Goal: Transaction & Acquisition: Subscribe to service/newsletter

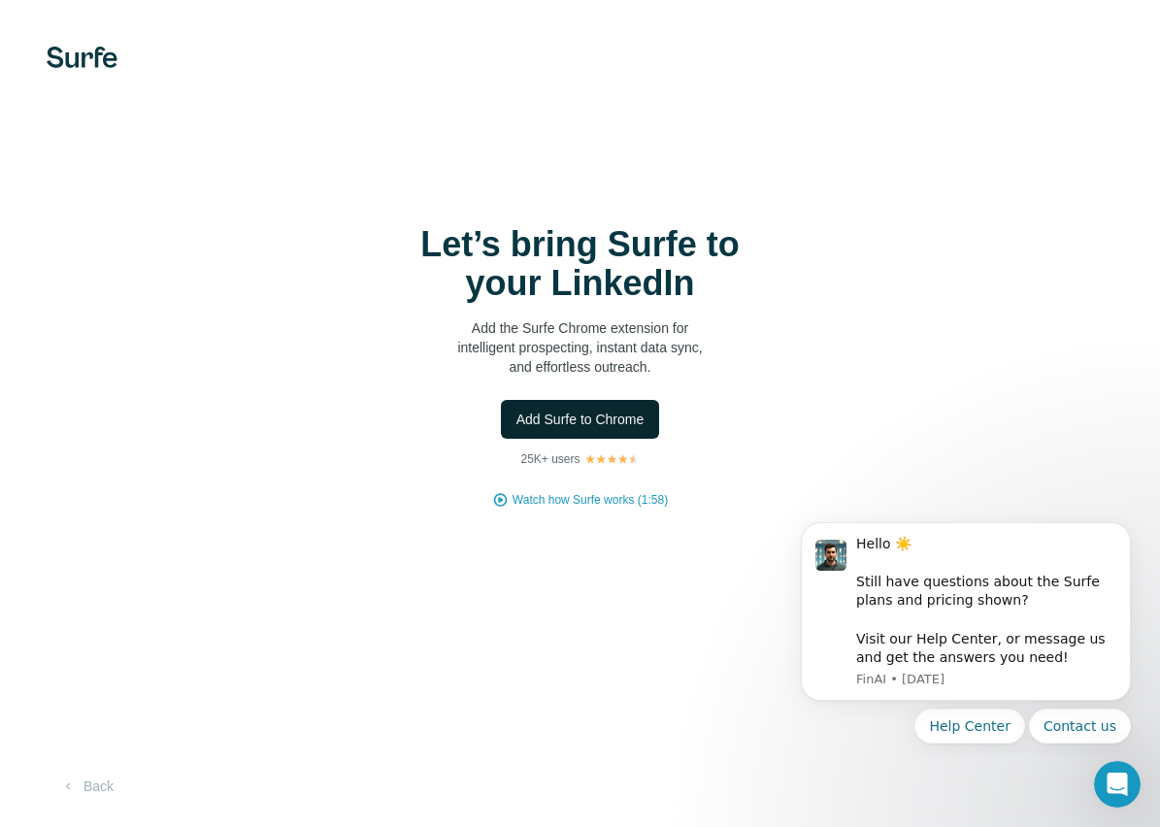
click at [576, 416] on span "Add Surfe to Chrome" at bounding box center [581, 419] width 128 height 19
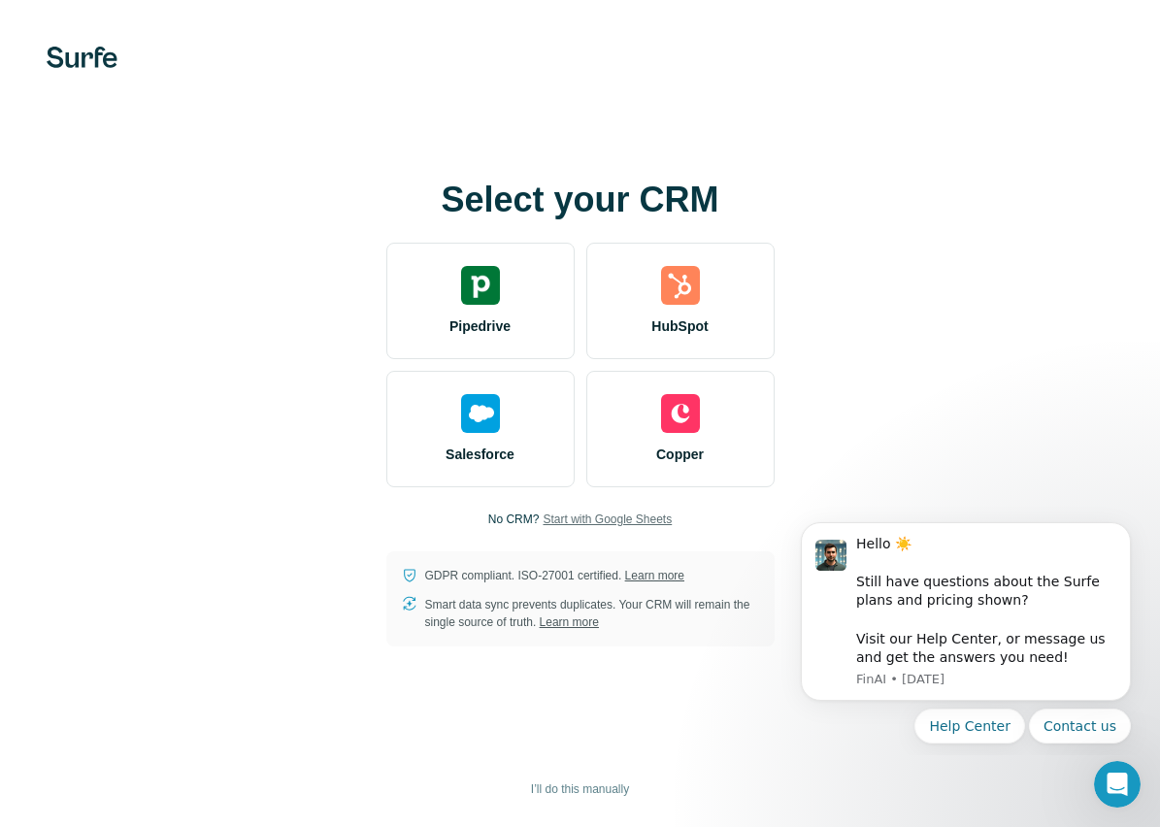
drag, startPoint x: 641, startPoint y: 510, endPoint x: 634, endPoint y: 520, distance: 11.9
click at [634, 520] on span "Start with Google Sheets" at bounding box center [607, 519] width 129 height 17
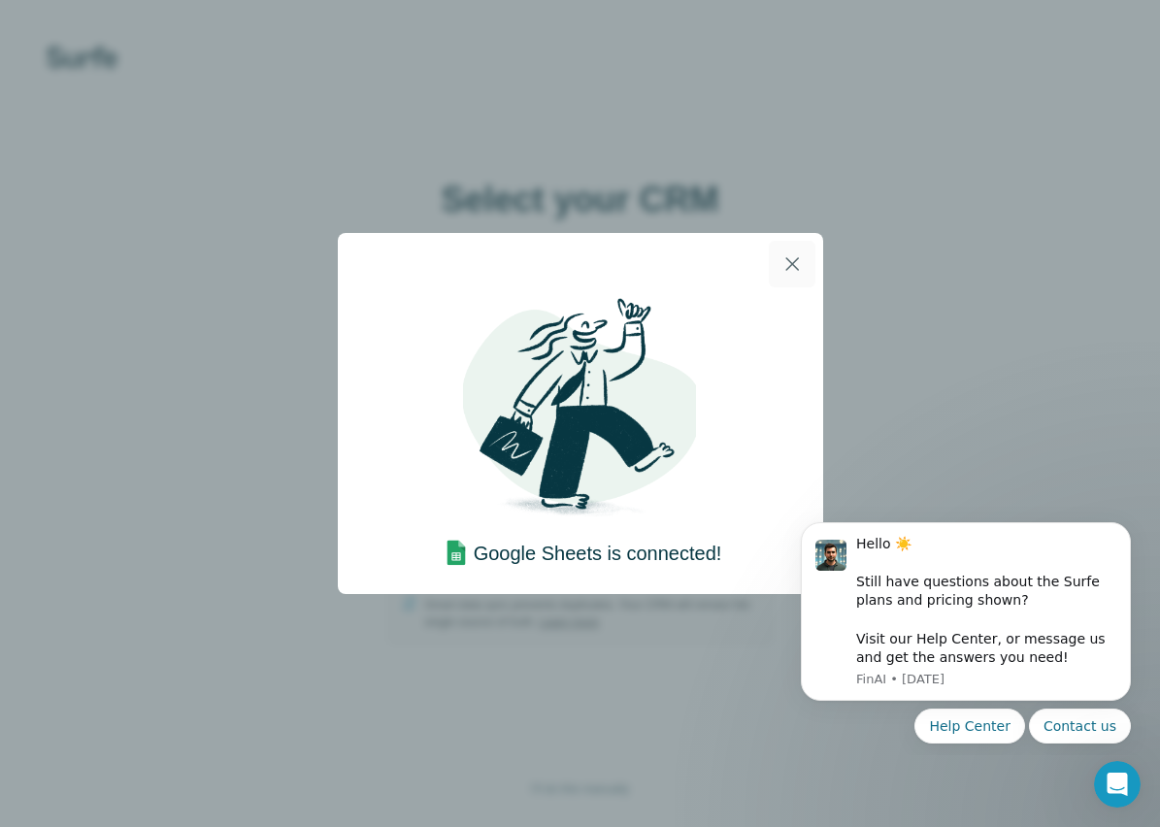
click at [789, 268] on icon "button" at bounding box center [792, 263] width 23 height 23
